Goal: Information Seeking & Learning: Find contact information

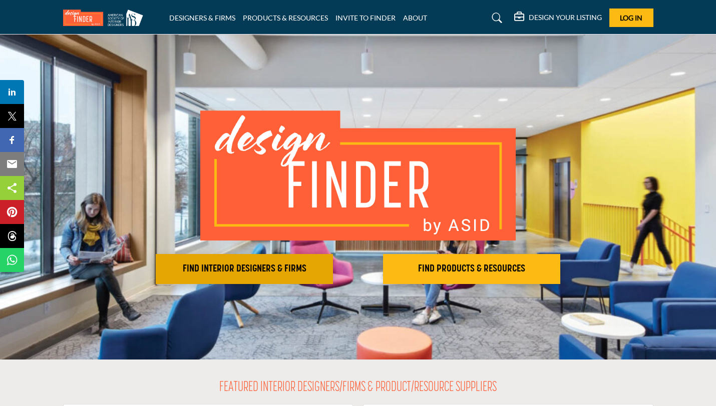
click at [283, 272] on h2 "FIND INTERIOR DESIGNERS & FIRMS" at bounding box center [244, 269] width 171 height 12
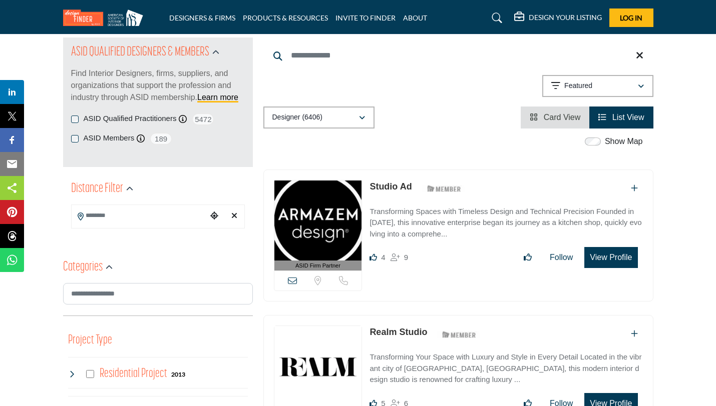
scroll to position [114, 0]
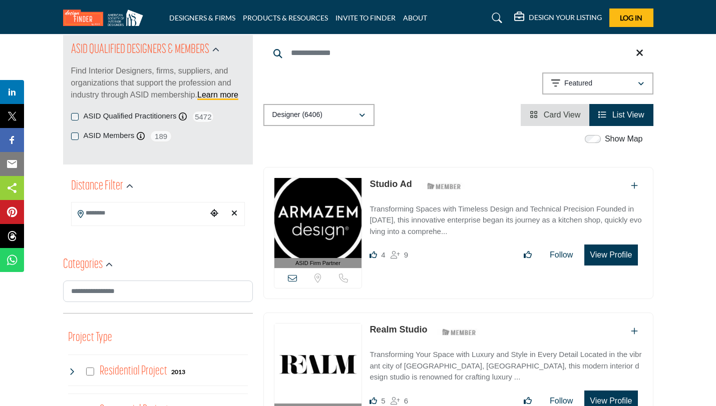
click at [215, 217] on icon "Choose your current location" at bounding box center [214, 213] width 8 height 8
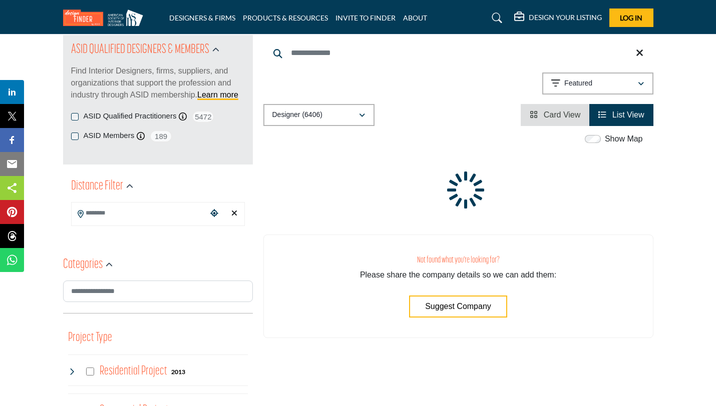
type input "**********"
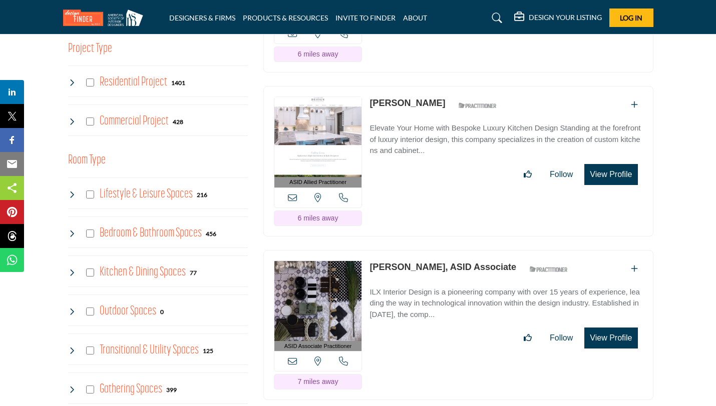
scroll to position [400, 0]
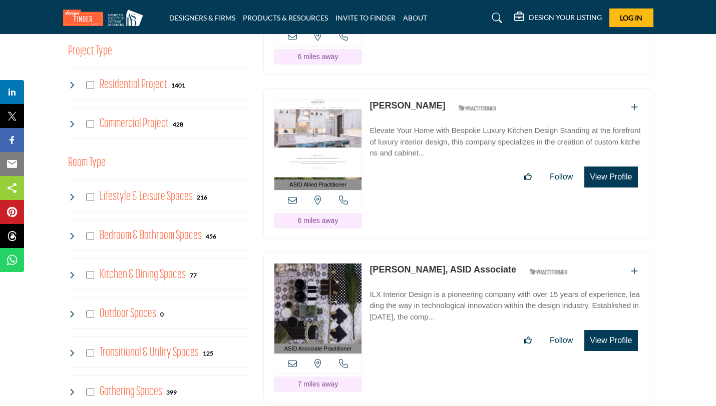
click at [390, 101] on link "[PERSON_NAME]" at bounding box center [407, 106] width 76 height 10
click at [415, 149] on p "Elevate Your Home with Bespoke Luxury Kitchen Design Standing at the forefront …" at bounding box center [505, 142] width 273 height 34
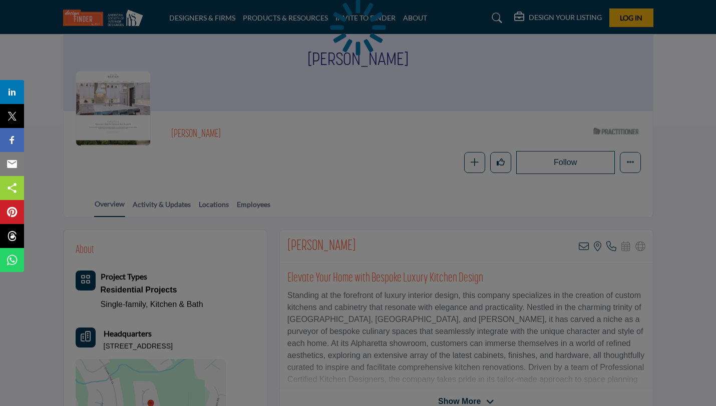
scroll to position [113, 0]
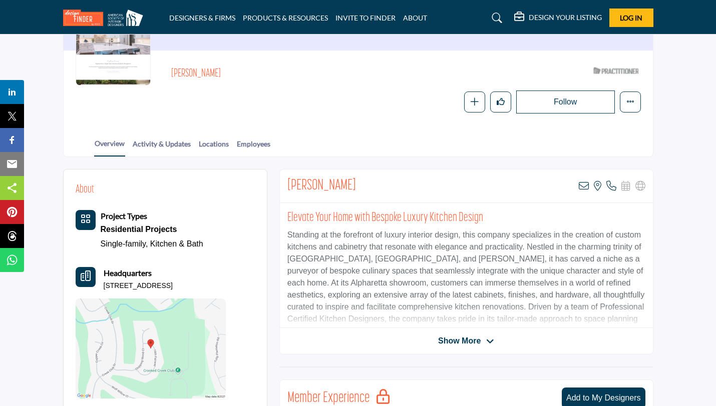
click at [458, 336] on span "Show More" at bounding box center [459, 341] width 43 height 12
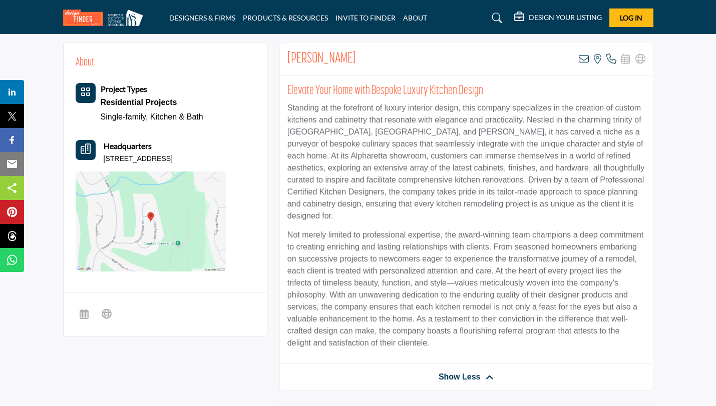
scroll to position [246, 0]
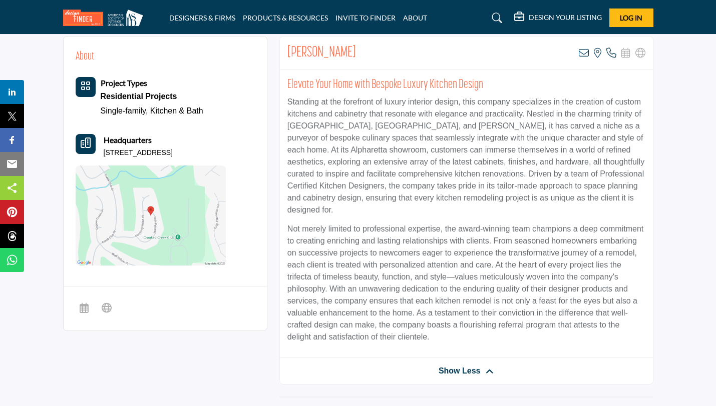
click at [466, 365] on span "Show Less" at bounding box center [459, 371] width 42 height 12
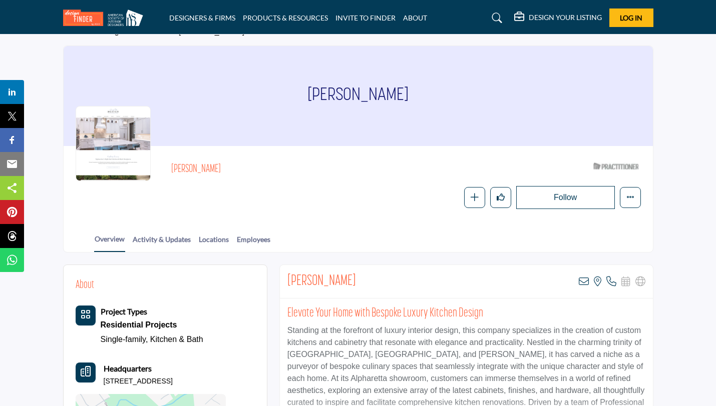
scroll to position [14, 0]
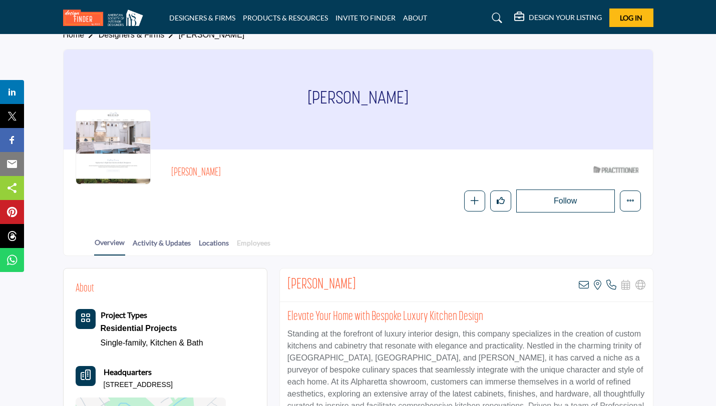
click at [256, 246] on link "Employees" at bounding box center [253, 247] width 35 height 18
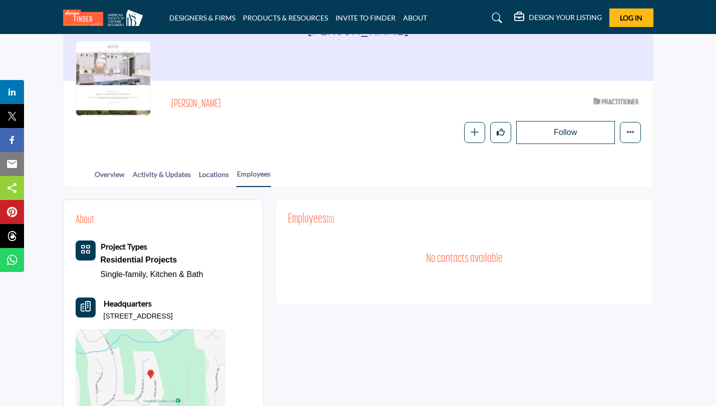
scroll to position [94, 0]
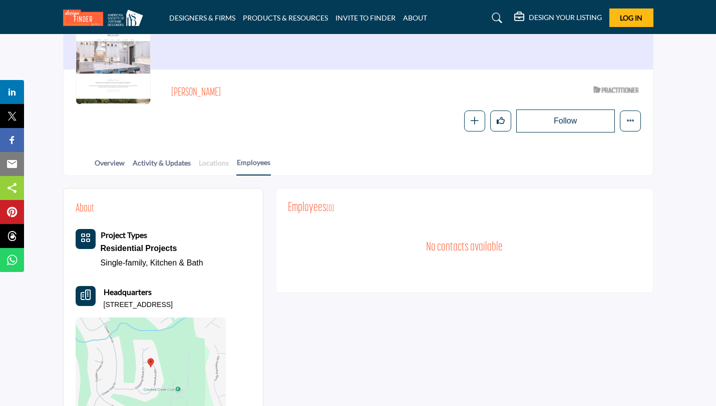
click at [217, 165] on link "Locations" at bounding box center [213, 167] width 31 height 18
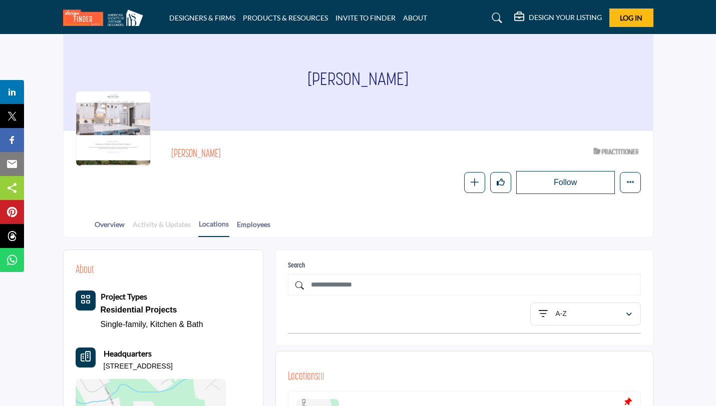
scroll to position [103, 0]
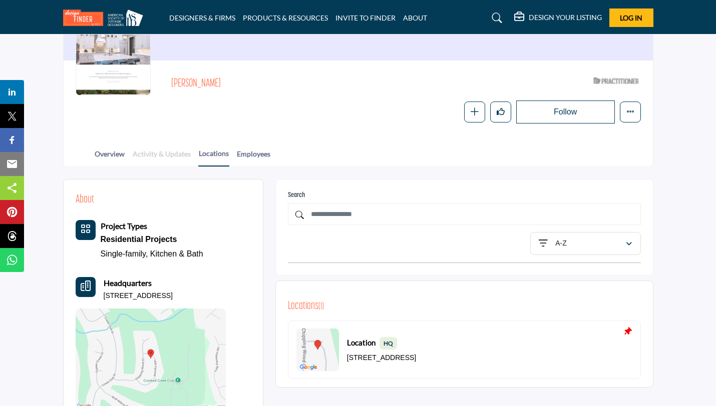
click at [162, 152] on link "Activity & Updates" at bounding box center [161, 158] width 59 height 18
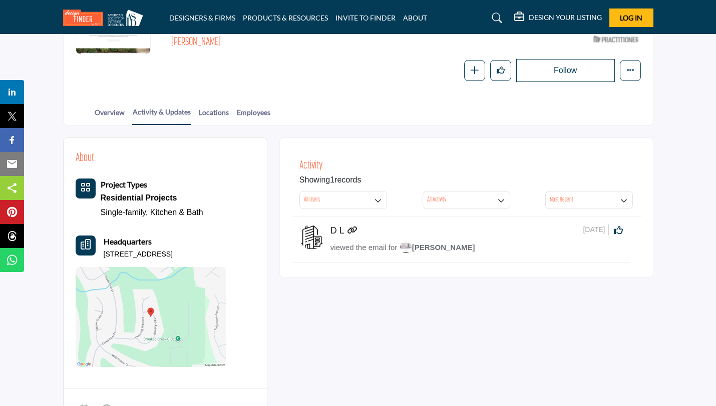
scroll to position [145, 0]
click at [334, 229] on h5 "D L" at bounding box center [337, 230] width 14 height 11
click at [351, 229] on icon at bounding box center [352, 229] width 10 height 8
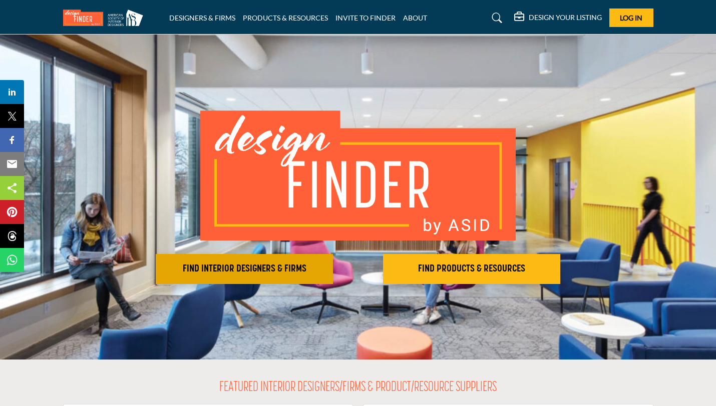
click at [296, 259] on button "FIND INTERIOR DESIGNERS & FIRMS" at bounding box center [244, 269] width 177 height 30
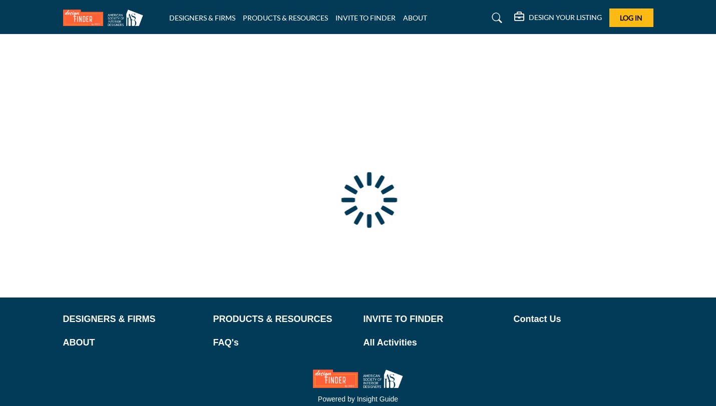
click at [0, 0] on div at bounding box center [0, 0] width 0 height 0
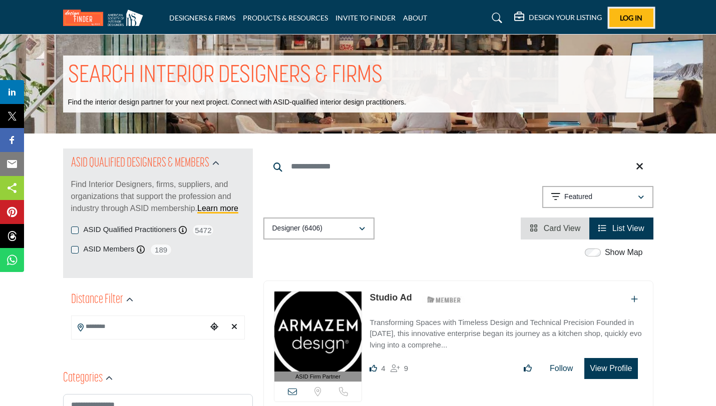
click at [630, 18] on span "Log In" at bounding box center [631, 18] width 23 height 9
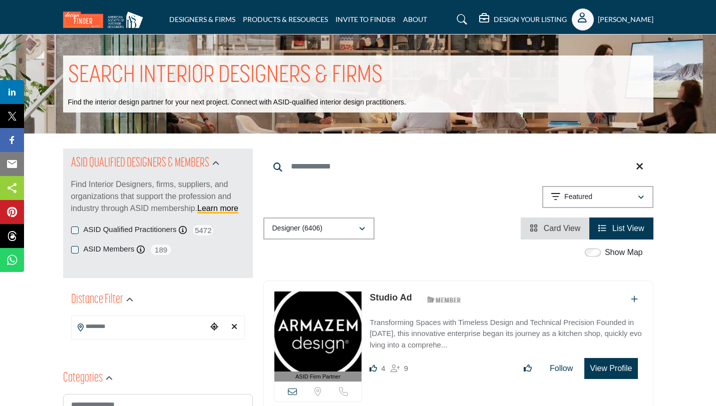
click at [214, 328] on icon "Choose your current location" at bounding box center [214, 327] width 8 height 8
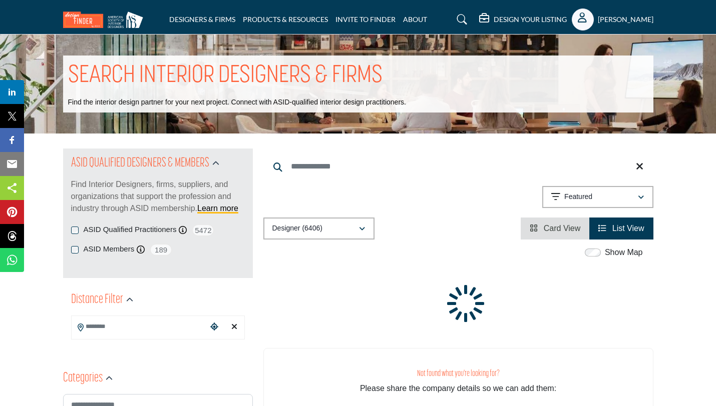
type input "**********"
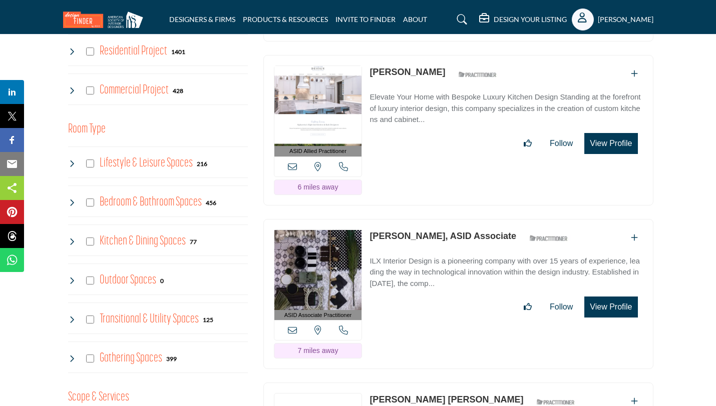
scroll to position [425, 0]
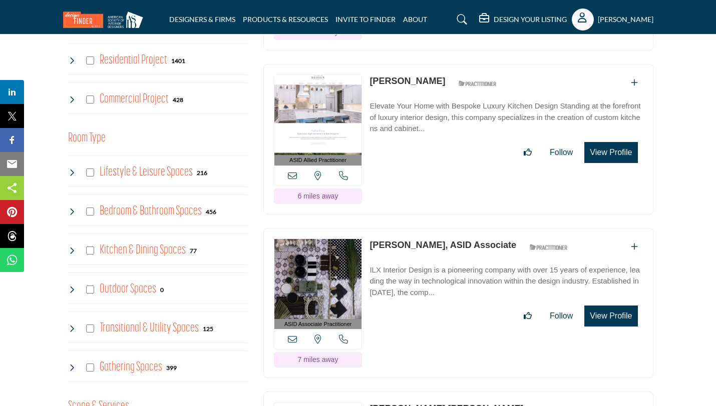
click at [390, 80] on link "[PERSON_NAME]" at bounding box center [407, 81] width 76 height 10
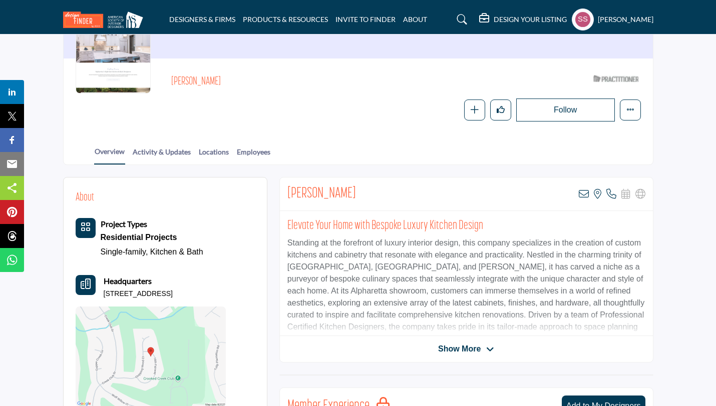
scroll to position [112, 0]
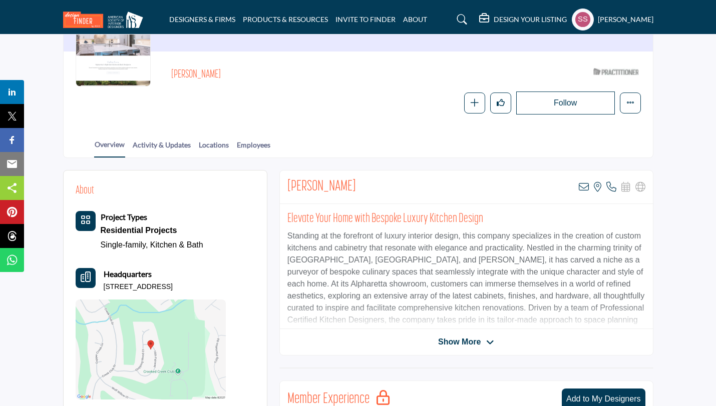
click at [392, 336] on div "Show More" at bounding box center [466, 342] width 373 height 12
click at [447, 340] on span "Show More" at bounding box center [459, 342] width 43 height 12
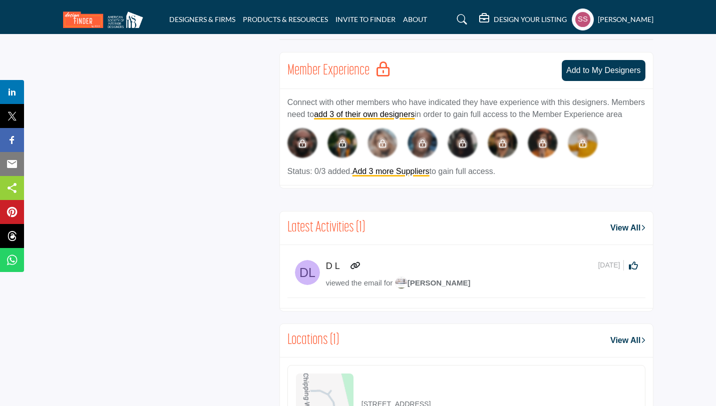
scroll to position [640, 0]
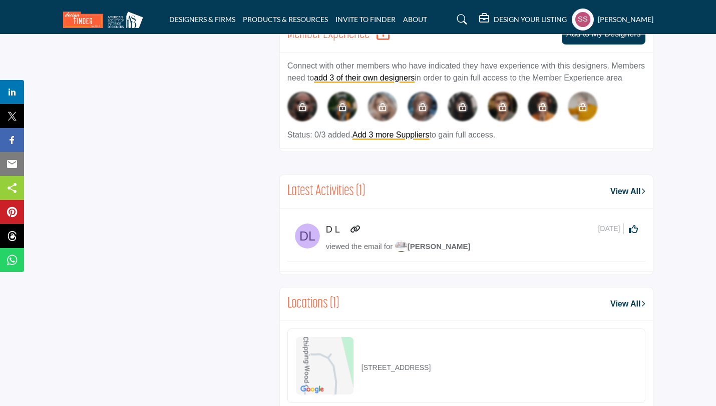
click at [351, 227] on icon at bounding box center [355, 229] width 10 height 8
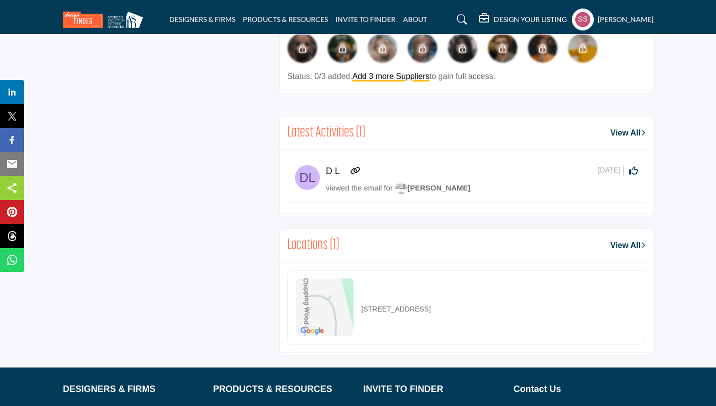
scroll to position [700, 0]
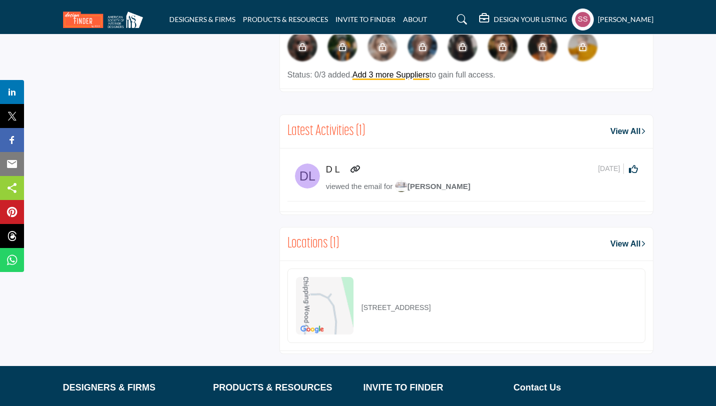
click at [415, 186] on span "[PERSON_NAME]" at bounding box center [433, 186] width 76 height 9
